Goal: Use online tool/utility: Utilize a website feature to perform a specific function

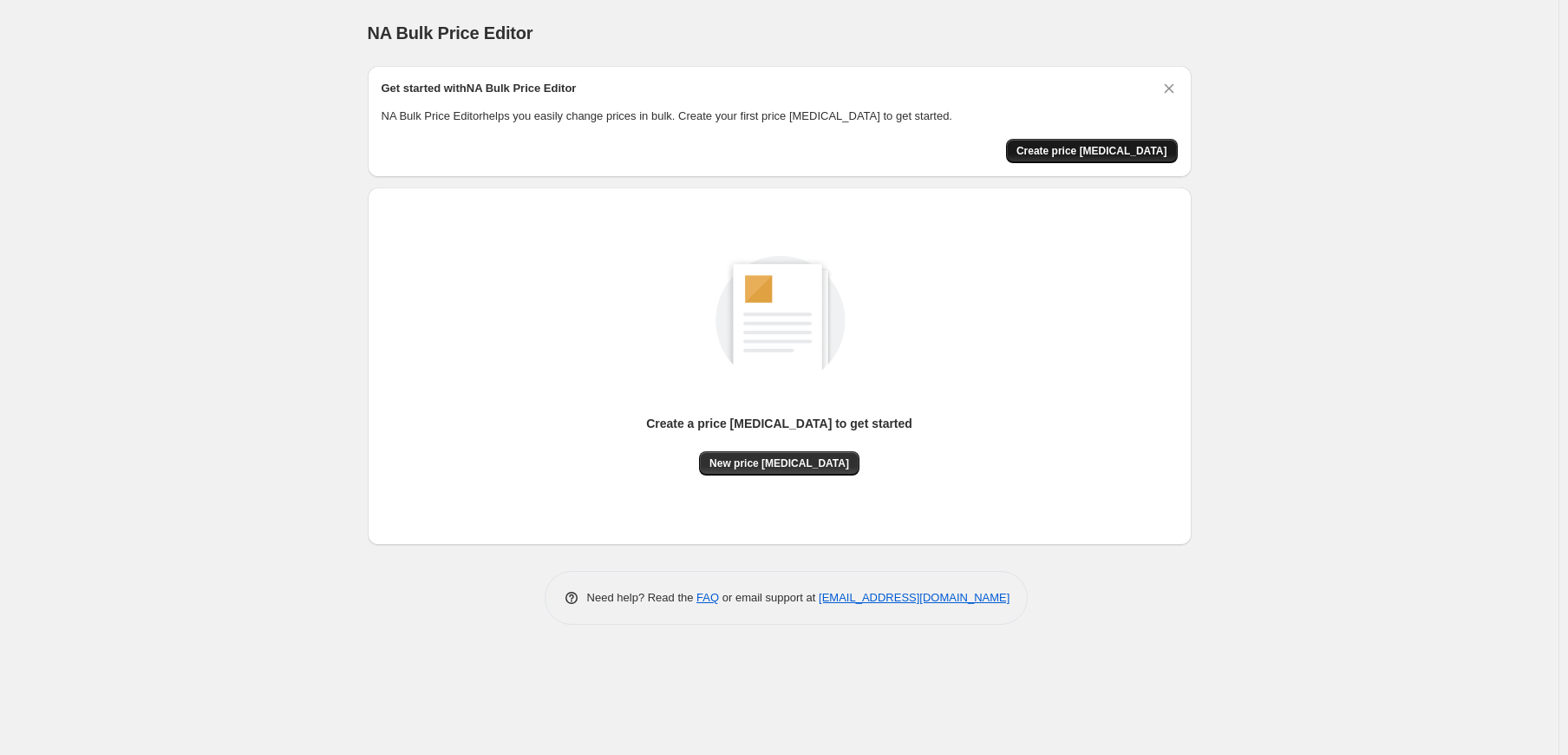
click at [1085, 163] on button "Create price [MEDICAL_DATA]" at bounding box center [1092, 151] width 172 height 24
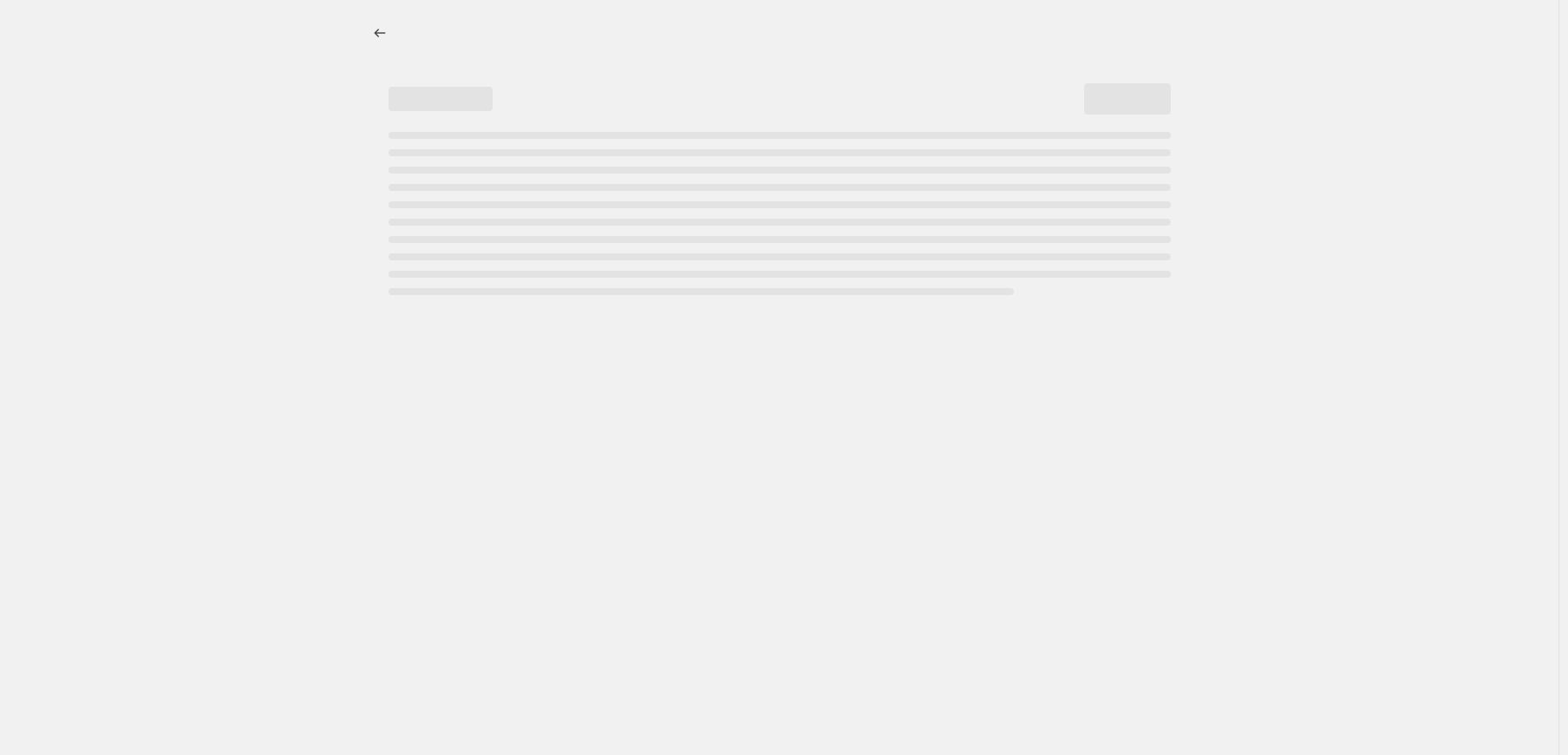
select select "percentage"
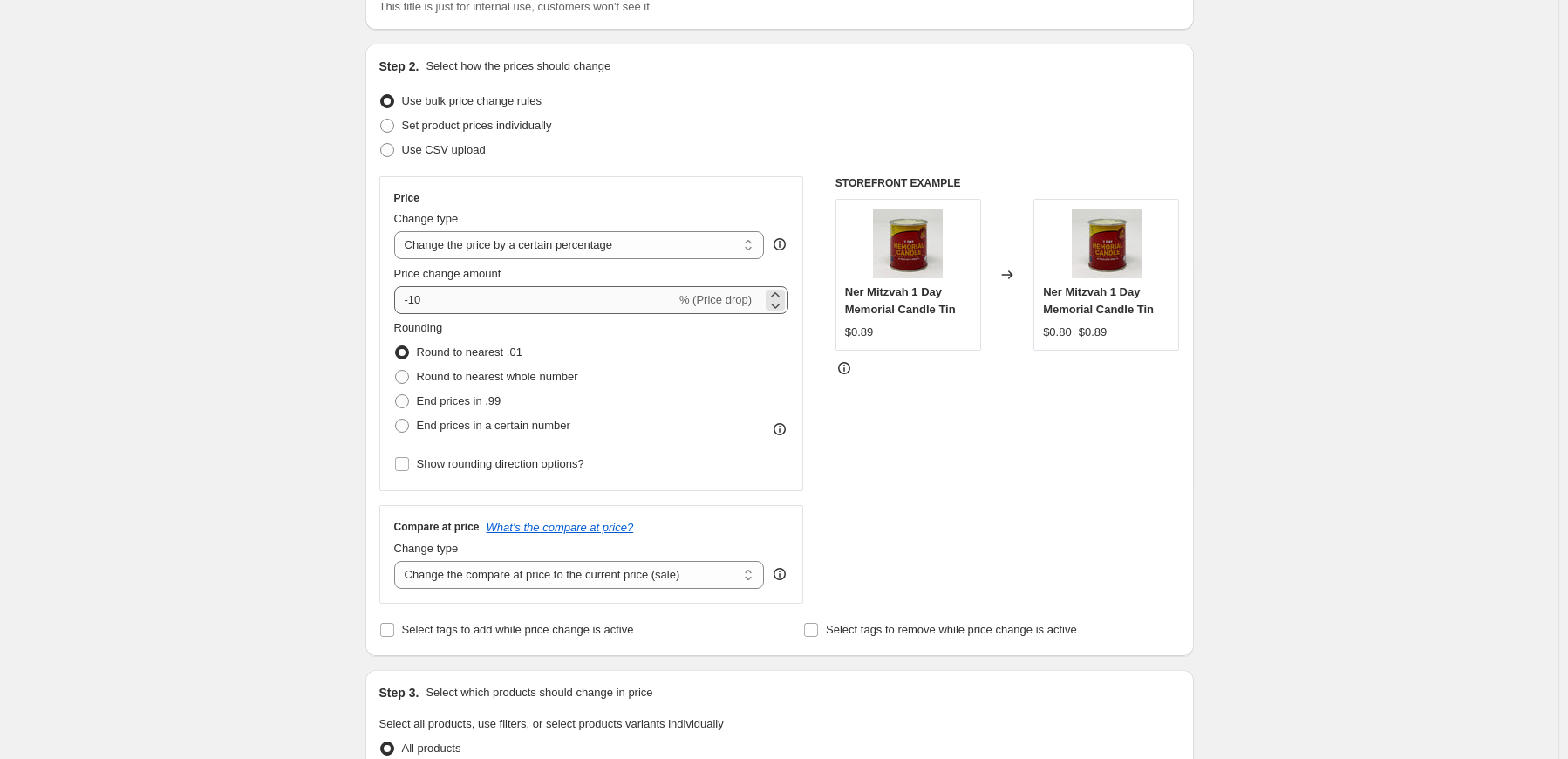
scroll to position [174, 0]
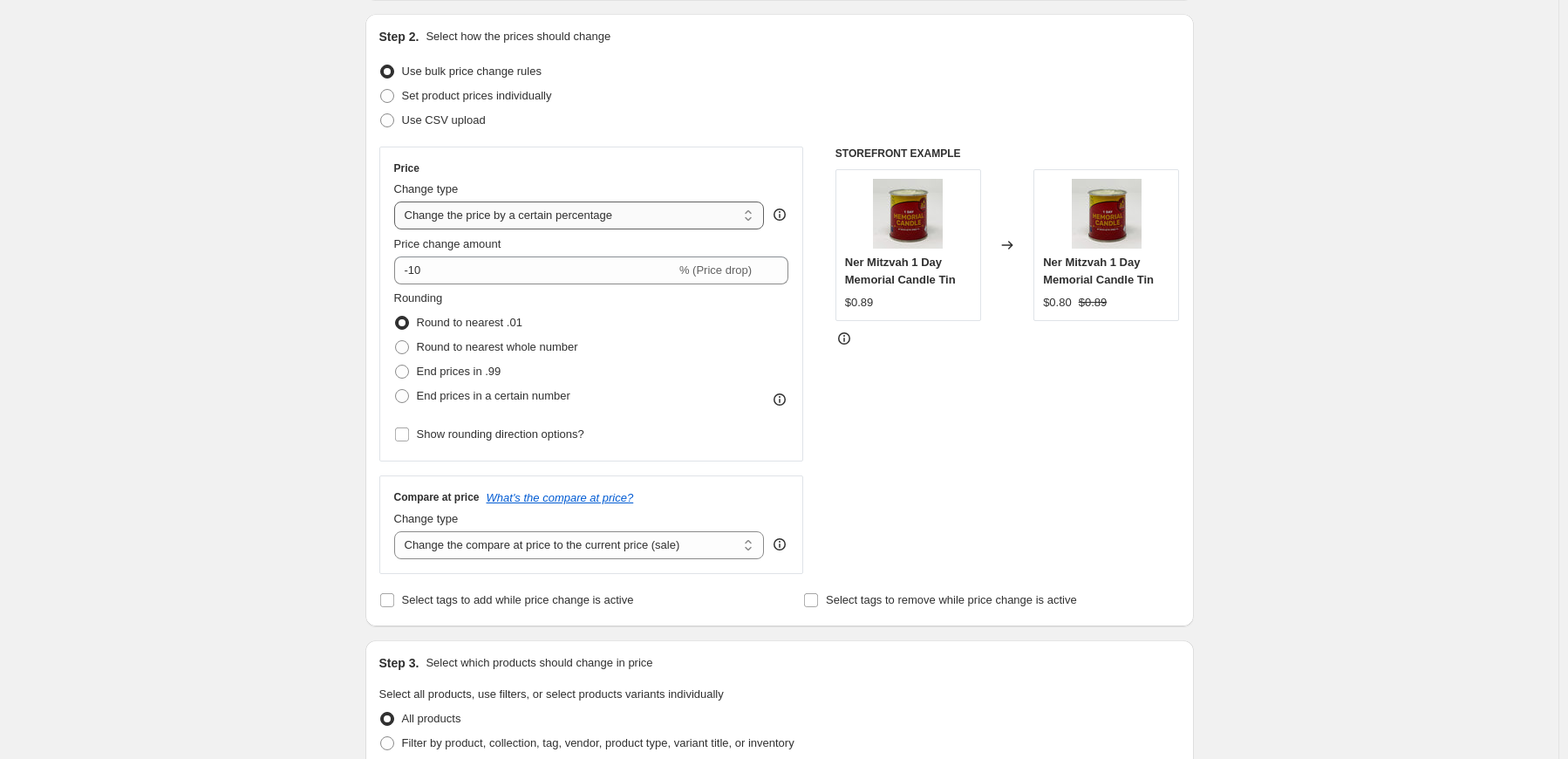
click at [552, 212] on select "Change the price to a certain amount Change the price by a certain amount Chang…" at bounding box center [579, 215] width 370 height 28
click at [897, 368] on div "STOREFRONT EXAMPLE Ner Mitzvah 1 Day Memorial Candle Tin $0.89 Changed to Ner M…" at bounding box center [1008, 360] width 345 height 428
